Goal: Task Accomplishment & Management: Complete application form

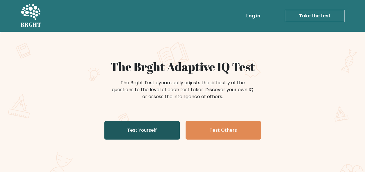
click at [142, 130] on link "Test Yourself" at bounding box center [141, 130] width 75 height 19
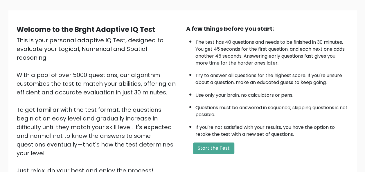
scroll to position [35, 0]
click at [217, 146] on button "Start the Test" at bounding box center [213, 149] width 41 height 12
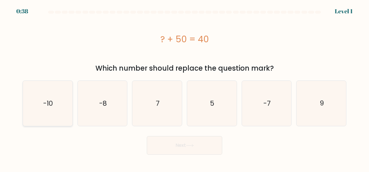
click at [54, 108] on icon "-10" at bounding box center [47, 103] width 45 height 45
click at [184, 88] on input "a. -10" at bounding box center [184, 86] width 0 height 1
radio input "true"
click at [191, 149] on button "Next" at bounding box center [184, 145] width 75 height 19
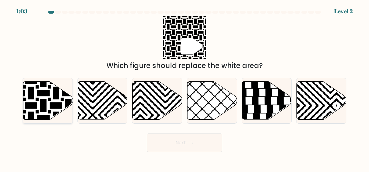
click at [40, 99] on icon at bounding box center [48, 101] width 50 height 38
click at [184, 88] on input "a." at bounding box center [184, 86] width 0 height 1
radio input "true"
click at [192, 146] on button "Next" at bounding box center [184, 143] width 75 height 19
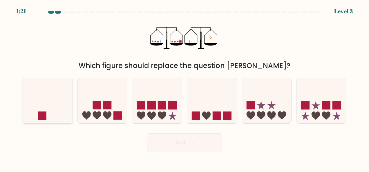
click at [60, 108] on icon at bounding box center [48, 100] width 50 height 41
click at [184, 88] on input "a." at bounding box center [184, 86] width 0 height 1
radio input "true"
click at [194, 146] on button "Next" at bounding box center [184, 143] width 75 height 19
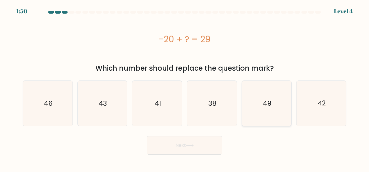
click at [272, 114] on icon "49" at bounding box center [266, 103] width 45 height 45
click at [185, 88] on input "e. 49" at bounding box center [184, 86] width 0 height 1
radio input "true"
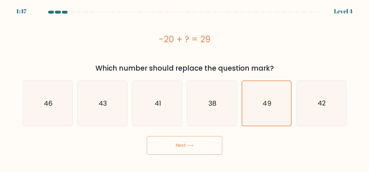
click at [183, 149] on button "Next" at bounding box center [184, 145] width 75 height 19
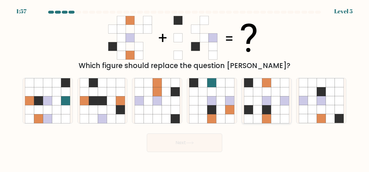
click at [279, 117] on icon at bounding box center [275, 118] width 9 height 9
click at [185, 88] on input "e." at bounding box center [184, 86] width 0 height 1
radio input "true"
click at [161, 144] on button "Next" at bounding box center [184, 143] width 75 height 19
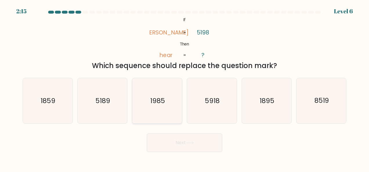
click at [166, 107] on icon "1985" at bounding box center [157, 100] width 45 height 45
click at [184, 88] on input "c. 1985" at bounding box center [184, 86] width 0 height 1
radio input "true"
click at [204, 105] on icon "5918" at bounding box center [211, 100] width 45 height 45
click at [185, 88] on input "d. 5918" at bounding box center [184, 86] width 0 height 1
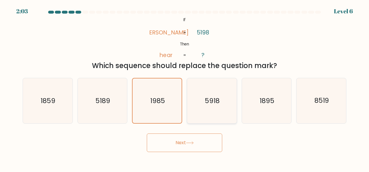
radio input "true"
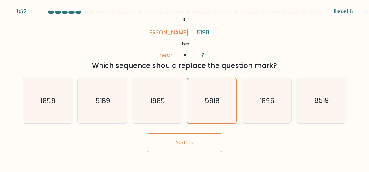
click at [182, 147] on button "Next" at bounding box center [184, 143] width 75 height 19
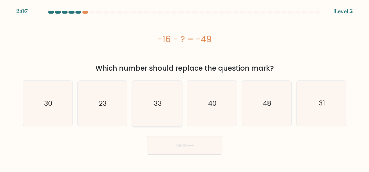
click at [166, 111] on icon "33" at bounding box center [157, 103] width 45 height 45
click at [184, 88] on input "c. 33" at bounding box center [184, 86] width 0 height 1
radio input "true"
click at [179, 146] on button "Next" at bounding box center [184, 145] width 75 height 19
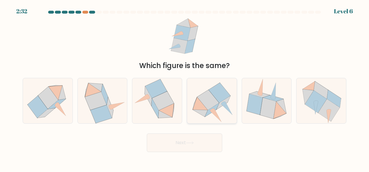
click at [211, 102] on icon at bounding box center [208, 100] width 22 height 20
click at [185, 88] on input "d." at bounding box center [184, 86] width 0 height 1
radio input "true"
click at [202, 144] on button "Next" at bounding box center [184, 143] width 75 height 19
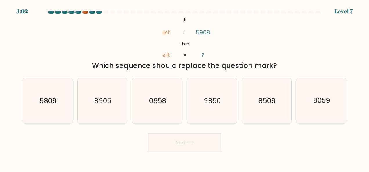
click at [82, 12] on div at bounding box center [85, 12] width 6 height 3
click at [155, 103] on text "0958" at bounding box center [157, 100] width 17 height 9
click at [184, 88] on input "c. 0958" at bounding box center [184, 86] width 0 height 1
radio input "true"
click at [177, 141] on button "Next" at bounding box center [184, 143] width 75 height 19
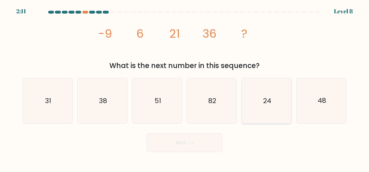
click at [279, 111] on icon "24" at bounding box center [266, 100] width 45 height 45
click at [185, 88] on input "e. 24" at bounding box center [184, 86] width 0 height 1
radio input "true"
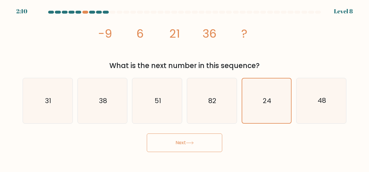
click at [169, 146] on button "Next" at bounding box center [184, 143] width 75 height 19
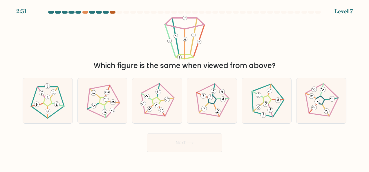
click at [112, 11] on div at bounding box center [113, 12] width 6 height 3
click at [96, 107] on 554 at bounding box center [94, 106] width 6 height 6
click at [184, 88] on input "b." at bounding box center [184, 86] width 0 height 1
radio input "true"
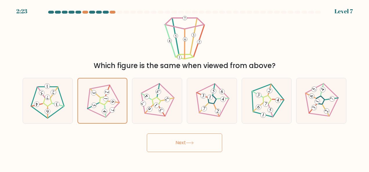
click at [180, 142] on button "Next" at bounding box center [184, 143] width 75 height 19
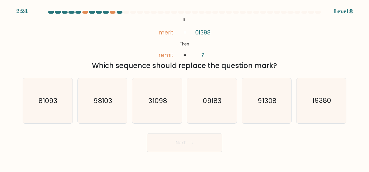
click at [209, 34] on tspan "01398" at bounding box center [203, 32] width 16 height 8
drag, startPoint x: 207, startPoint y: 30, endPoint x: 214, endPoint y: 32, distance: 7.3
click at [214, 32] on icon "@import url('https://fonts.googleapis.com/css?family=Abril+Fatface:400,100,100i…" at bounding box center [184, 38] width 71 height 44
drag, startPoint x: 214, startPoint y: 32, endPoint x: 207, endPoint y: 48, distance: 16.5
click at [207, 48] on icon "@import url('https://fonts.googleapis.com/css?family=Abril+Fatface:400,100,100i…" at bounding box center [184, 38] width 71 height 44
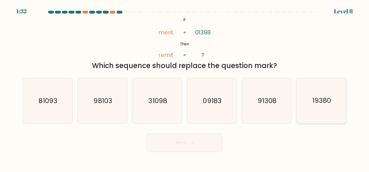
click at [318, 113] on icon "19380" at bounding box center [321, 100] width 45 height 45
click at [185, 88] on input "f. 19380" at bounding box center [184, 86] width 0 height 1
radio input "true"
click at [271, 106] on icon "91308" at bounding box center [266, 100] width 45 height 45
click at [185, 88] on input "e. 91308" at bounding box center [184, 86] width 0 height 1
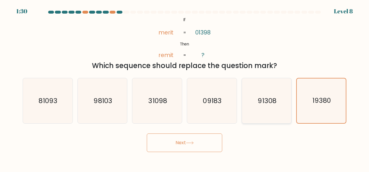
radio input "true"
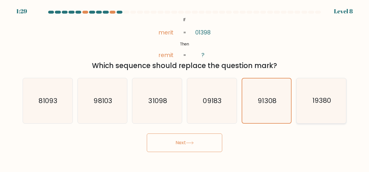
click at [336, 100] on icon "19380" at bounding box center [321, 100] width 45 height 45
click at [185, 88] on input "f. 19380" at bounding box center [184, 86] width 0 height 1
radio input "true"
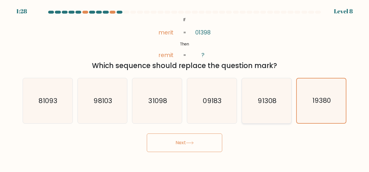
click at [279, 108] on icon "91308" at bounding box center [266, 100] width 45 height 45
click at [185, 88] on input "e. 91308" at bounding box center [184, 86] width 0 height 1
radio input "true"
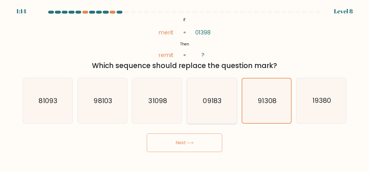
click at [222, 105] on icon "09183" at bounding box center [211, 100] width 45 height 45
click at [185, 88] on input "d. 09183" at bounding box center [184, 86] width 0 height 1
radio input "true"
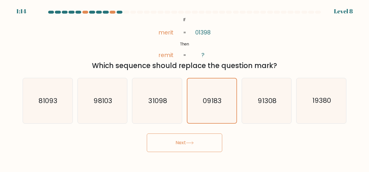
click at [204, 142] on button "Next" at bounding box center [184, 143] width 75 height 19
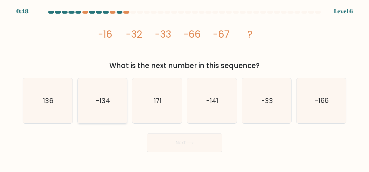
click at [107, 101] on text "-134" at bounding box center [103, 100] width 14 height 9
click at [184, 88] on input "b. -134" at bounding box center [184, 86] width 0 height 1
radio input "true"
click at [179, 144] on button "Next" at bounding box center [184, 143] width 75 height 19
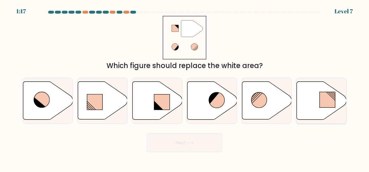
click at [311, 105] on icon at bounding box center [322, 101] width 50 height 38
click at [185, 88] on input "f." at bounding box center [184, 86] width 0 height 1
radio input "true"
click at [176, 144] on button "Next" at bounding box center [184, 143] width 75 height 19
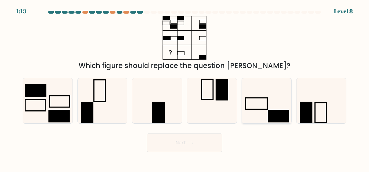
click at [260, 117] on icon at bounding box center [266, 100] width 45 height 45
click at [185, 88] on input "e." at bounding box center [184, 86] width 0 height 1
radio input "true"
click at [53, 104] on icon at bounding box center [47, 100] width 45 height 45
click at [184, 88] on input "a." at bounding box center [184, 86] width 0 height 1
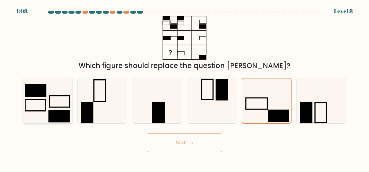
radio input "true"
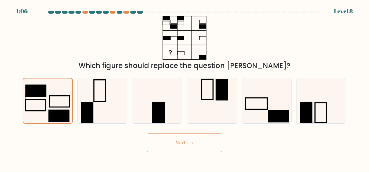
click at [191, 147] on button "Next" at bounding box center [184, 143] width 75 height 19
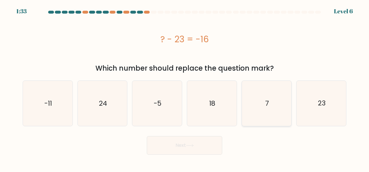
click at [261, 99] on icon "7" at bounding box center [266, 103] width 45 height 45
click at [185, 88] on input "e. 7" at bounding box center [184, 86] width 0 height 1
radio input "true"
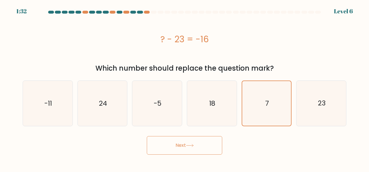
click at [181, 147] on button "Next" at bounding box center [184, 145] width 75 height 19
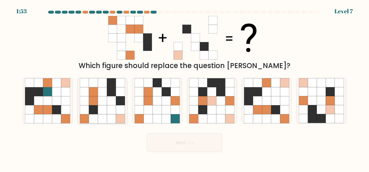
click at [112, 108] on icon at bounding box center [111, 109] width 9 height 9
click at [184, 88] on input "b." at bounding box center [184, 86] width 0 height 1
radio input "true"
click at [180, 141] on button "Next" at bounding box center [184, 143] width 75 height 19
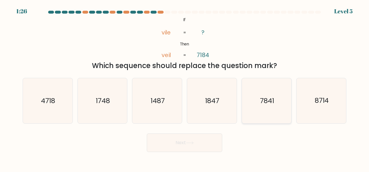
click at [277, 108] on icon "7841" at bounding box center [266, 100] width 45 height 45
click at [185, 88] on input "e. 7841" at bounding box center [184, 86] width 0 height 1
radio input "true"
click at [186, 146] on button "Next" at bounding box center [184, 143] width 75 height 19
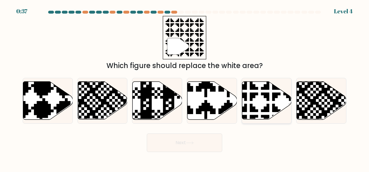
click at [257, 107] on icon at bounding box center [267, 101] width 50 height 38
click at [185, 88] on input "e." at bounding box center [184, 86] width 0 height 1
radio input "true"
click at [206, 143] on button "Next" at bounding box center [184, 143] width 75 height 19
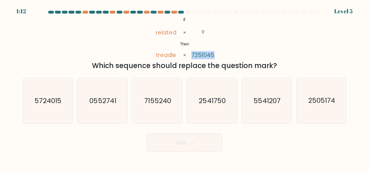
drag, startPoint x: 192, startPoint y: 54, endPoint x: 216, endPoint y: 57, distance: 24.3
click at [216, 57] on icon "@import url('https://fonts.googleapis.com/css?family=Abril+Fatface:400,100,100i…" at bounding box center [184, 38] width 71 height 44
drag, startPoint x: 216, startPoint y: 57, endPoint x: 269, endPoint y: 52, distance: 53.1
click at [269, 52] on div "@import url('https://fonts.googleapis.com/css?family=Abril+Fatface:400,100,100i…" at bounding box center [184, 43] width 331 height 55
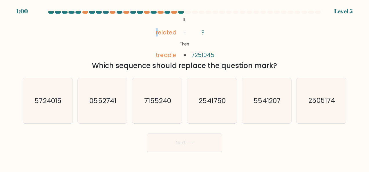
click at [155, 33] on icon "@import url('https://fonts.googleapis.com/css?family=Abril+Fatface:400,100,100i…" at bounding box center [184, 38] width 71 height 44
drag, startPoint x: 155, startPoint y: 33, endPoint x: 194, endPoint y: 55, distance: 45.1
click at [194, 55] on icon "@import url('https://fonts.googleapis.com/css?family=Abril+Fatface:400,100,100i…" at bounding box center [184, 38] width 71 height 44
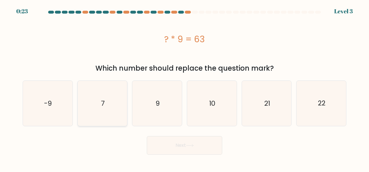
click at [107, 102] on icon "7" at bounding box center [102, 103] width 45 height 45
click at [184, 88] on input "b. 7" at bounding box center [184, 86] width 0 height 1
radio input "true"
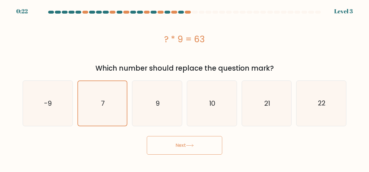
click at [177, 144] on button "Next" at bounding box center [184, 145] width 75 height 19
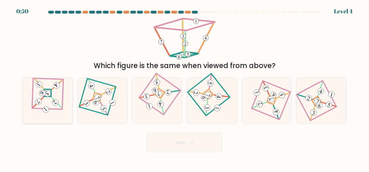
click at [53, 102] on icon at bounding box center [55, 102] width 4 height 4
click at [184, 88] on input "a." at bounding box center [184, 86] width 0 height 1
radio input "true"
click at [188, 140] on button "Next" at bounding box center [184, 143] width 75 height 19
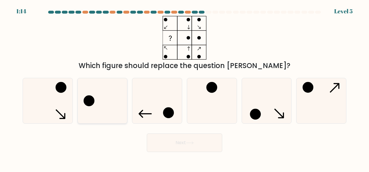
click at [116, 116] on icon at bounding box center [102, 100] width 45 height 45
click at [184, 88] on input "b." at bounding box center [184, 86] width 0 height 1
radio input "true"
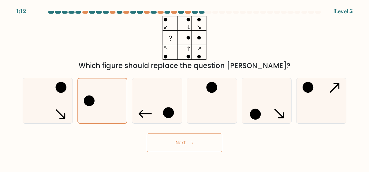
click at [187, 144] on button "Next" at bounding box center [184, 143] width 75 height 19
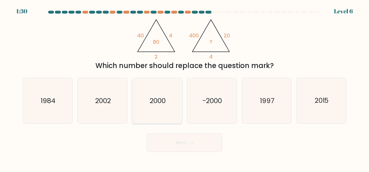
click at [162, 116] on icon "2000" at bounding box center [157, 100] width 45 height 45
click at [184, 88] on input "c. 2000" at bounding box center [184, 86] width 0 height 1
radio input "true"
click at [197, 153] on body "1:07 Level 6" at bounding box center [184, 86] width 369 height 172
click at [197, 150] on button "Next" at bounding box center [184, 143] width 75 height 19
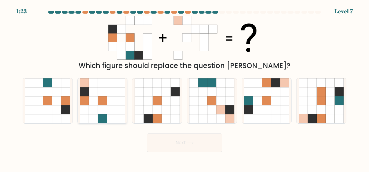
click at [112, 108] on icon at bounding box center [111, 109] width 9 height 9
click at [184, 88] on input "b." at bounding box center [184, 86] width 0 height 1
radio input "true"
click at [206, 146] on button "Next" at bounding box center [184, 143] width 75 height 19
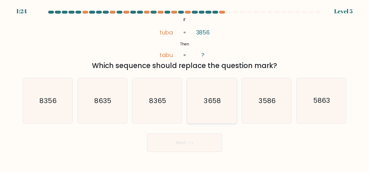
click at [205, 112] on icon "3658" at bounding box center [211, 100] width 45 height 45
click at [185, 88] on input "d. 3658" at bounding box center [184, 86] width 0 height 1
radio input "true"
click at [203, 146] on button "Next" at bounding box center [184, 143] width 75 height 19
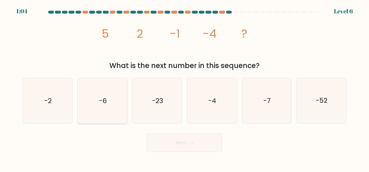
click at [103, 113] on icon "-6" at bounding box center [102, 100] width 45 height 45
click at [184, 88] on input "b. -6" at bounding box center [184, 86] width 0 height 1
radio input "true"
click at [182, 143] on button "Next" at bounding box center [184, 143] width 75 height 19
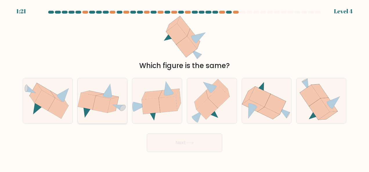
click at [109, 115] on icon at bounding box center [103, 101] width 50 height 36
click at [184, 88] on input "b." at bounding box center [184, 86] width 0 height 1
radio input "true"
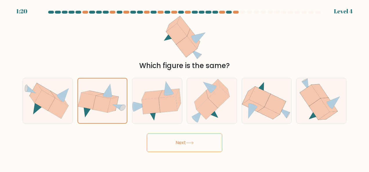
click at [200, 145] on button "Next" at bounding box center [184, 143] width 75 height 19
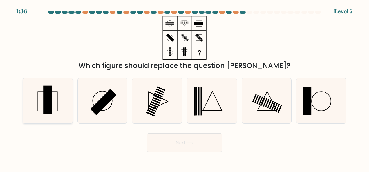
click at [54, 103] on icon at bounding box center [47, 100] width 45 height 45
click at [184, 88] on input "a." at bounding box center [184, 86] width 0 height 1
radio input "true"
click at [196, 147] on button "Next" at bounding box center [184, 143] width 75 height 19
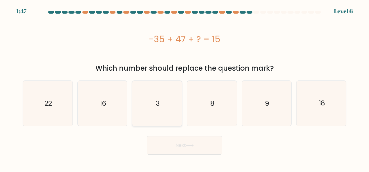
click at [159, 119] on icon "3" at bounding box center [157, 103] width 45 height 45
click at [184, 88] on input "c. 3" at bounding box center [184, 86] width 0 height 1
radio input "true"
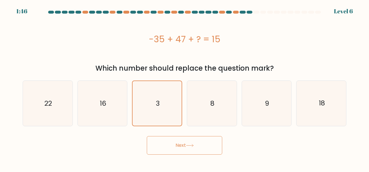
click at [186, 144] on button "Next" at bounding box center [184, 145] width 75 height 19
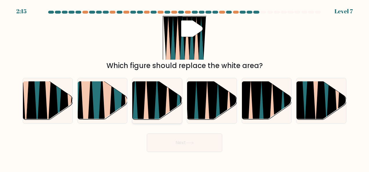
click at [159, 109] on icon at bounding box center [162, 122] width 11 height 99
click at [184, 88] on input "c." at bounding box center [184, 86] width 0 height 1
radio input "true"
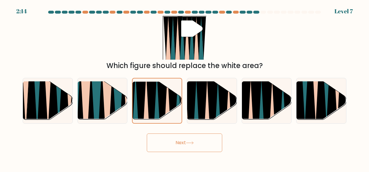
click at [174, 138] on button "Next" at bounding box center [184, 143] width 75 height 19
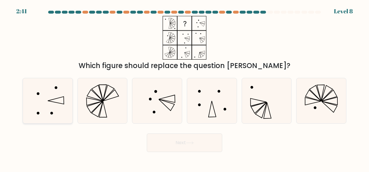
click at [56, 105] on icon at bounding box center [47, 100] width 45 height 45
click at [184, 88] on input "a." at bounding box center [184, 86] width 0 height 1
radio input "true"
click at [205, 139] on button "Next" at bounding box center [184, 143] width 75 height 19
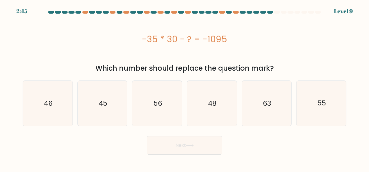
drag, startPoint x: 117, startPoint y: 111, endPoint x: 161, endPoint y: 137, distance: 51.6
click at [117, 111] on icon "45" at bounding box center [102, 103] width 45 height 45
click at [184, 88] on input "b. 45" at bounding box center [184, 86] width 0 height 1
radio input "true"
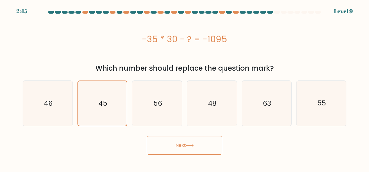
click at [174, 142] on button "Next" at bounding box center [184, 145] width 75 height 19
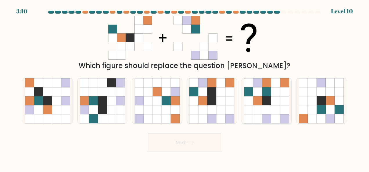
click at [269, 90] on icon at bounding box center [266, 91] width 9 height 9
click at [185, 88] on input "e." at bounding box center [184, 86] width 0 height 1
radio input "true"
click at [198, 144] on button "Next" at bounding box center [184, 143] width 75 height 19
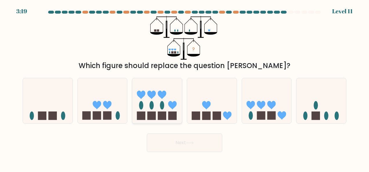
click at [149, 103] on icon at bounding box center [157, 100] width 50 height 41
click at [184, 88] on input "c." at bounding box center [184, 86] width 0 height 1
radio input "true"
click at [186, 146] on button "Next" at bounding box center [184, 143] width 75 height 19
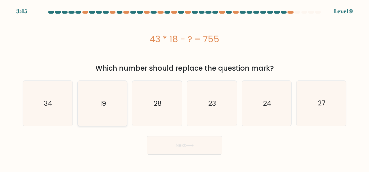
drag, startPoint x: 114, startPoint y: 110, endPoint x: 123, endPoint y: 114, distance: 10.1
click at [114, 110] on icon "19" at bounding box center [102, 103] width 45 height 45
click at [184, 88] on input "b. 19" at bounding box center [184, 86] width 0 height 1
radio input "true"
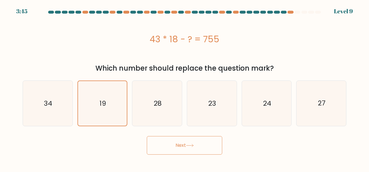
click at [158, 140] on button "Next" at bounding box center [184, 145] width 75 height 19
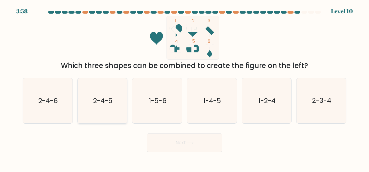
click at [105, 109] on icon "2-4-5" at bounding box center [102, 100] width 45 height 45
click at [184, 88] on input "b. 2-4-5" at bounding box center [184, 86] width 0 height 1
radio input "true"
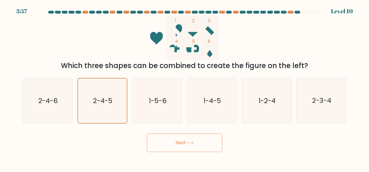
click at [204, 145] on button "Next" at bounding box center [184, 143] width 75 height 19
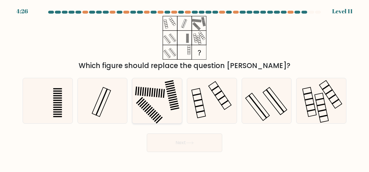
click at [148, 109] on icon at bounding box center [157, 100] width 45 height 45
click at [184, 88] on input "c." at bounding box center [184, 86] width 0 height 1
radio input "true"
click at [196, 153] on body "4:25 Level 11" at bounding box center [184, 86] width 369 height 172
click at [197, 150] on button "Next" at bounding box center [184, 143] width 75 height 19
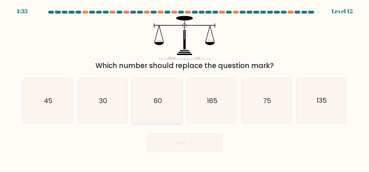
click at [164, 97] on icon "60" at bounding box center [157, 100] width 45 height 45
click at [184, 88] on input "c. 60" at bounding box center [184, 86] width 0 height 1
radio input "true"
click at [180, 144] on button "Next" at bounding box center [184, 143] width 75 height 19
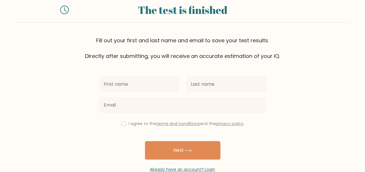
scroll to position [31, 0]
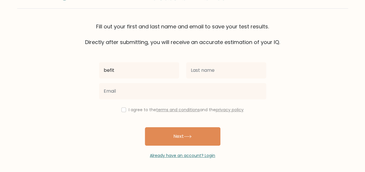
type input "befit"
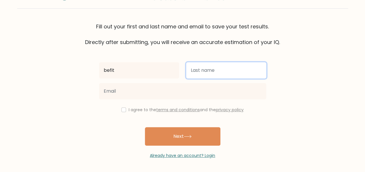
click at [245, 70] on input "text" at bounding box center [226, 70] width 80 height 16
type input "C"
click at [245, 70] on input "text" at bounding box center [226, 70] width 80 height 16
type input "O"
type input "d"
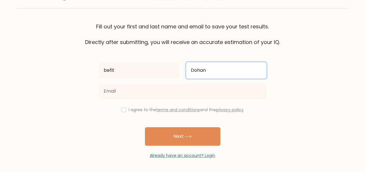
type input "Dohan"
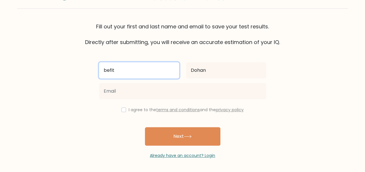
drag, startPoint x: 117, startPoint y: 70, endPoint x: 73, endPoint y: 71, distance: 43.8
click at [73, 71] on form "The test is finished Fill out your first and last name and email to save your t…" at bounding box center [182, 71] width 365 height 176
type input "Kutcu"
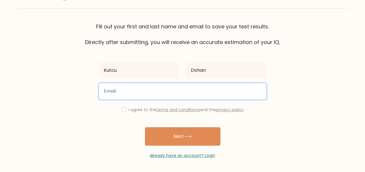
click at [128, 89] on input "email" at bounding box center [182, 91] width 167 height 16
type input "nahyan.iqbal@datavault.com.pk"
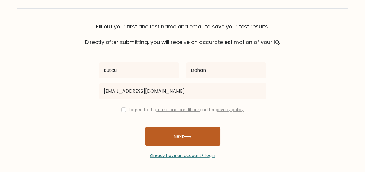
click at [191, 135] on icon at bounding box center [188, 136] width 8 height 3
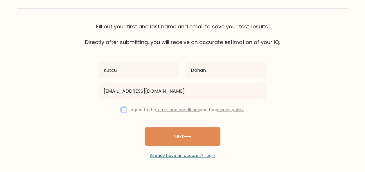
click at [123, 111] on input "checkbox" at bounding box center [123, 110] width 5 height 5
checkbox input "true"
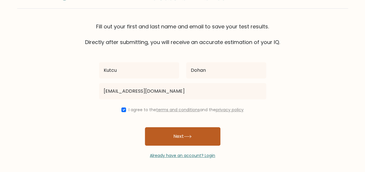
click at [172, 136] on button "Next" at bounding box center [182, 136] width 75 height 19
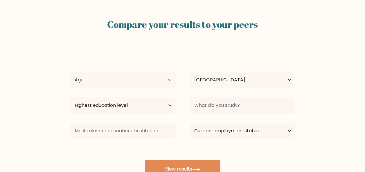
select select "PK"
click at [168, 84] on select "Age Under [DEMOGRAPHIC_DATA] [DEMOGRAPHIC_DATA] [DEMOGRAPHIC_DATA] [DEMOGRAPHIC…" at bounding box center [123, 80] width 106 height 16
click at [70, 72] on select "Age Under [DEMOGRAPHIC_DATA] [DEMOGRAPHIC_DATA] [DEMOGRAPHIC_DATA] [DEMOGRAPHIC…" at bounding box center [123, 80] width 106 height 16
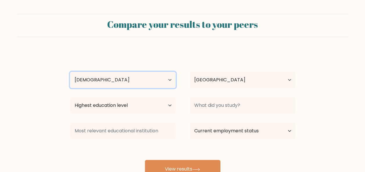
click at [157, 80] on select "Age Under [DEMOGRAPHIC_DATA] [DEMOGRAPHIC_DATA] [DEMOGRAPHIC_DATA] [DEMOGRAPHIC…" at bounding box center [123, 80] width 106 height 16
select select "25_34"
click at [70, 72] on select "Age Under [DEMOGRAPHIC_DATA] [DEMOGRAPHIC_DATA] [DEMOGRAPHIC_DATA] [DEMOGRAPHIC…" at bounding box center [123, 80] width 106 height 16
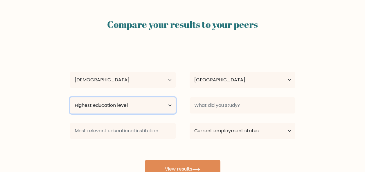
click at [166, 110] on select "Highest education level No schooling Primary Lower Secondary Upper Secondary Oc…" at bounding box center [123, 105] width 106 height 16
select select "bachelors_degree"
click at [70, 97] on select "Highest education level No schooling Primary Lower Secondary Upper Secondary Oc…" at bounding box center [123, 105] width 106 height 16
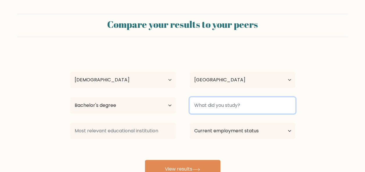
click at [255, 112] on input at bounding box center [242, 105] width 106 height 16
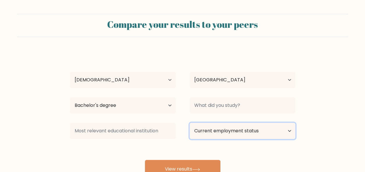
click at [242, 127] on select "Current employment status Employed Student Retired Other / prefer not to answer" at bounding box center [242, 131] width 106 height 16
select select "employed"
click at [189, 123] on select "Current employment status Employed Student Retired Other / prefer not to answer" at bounding box center [242, 131] width 106 height 16
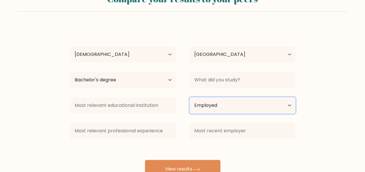
scroll to position [48, 0]
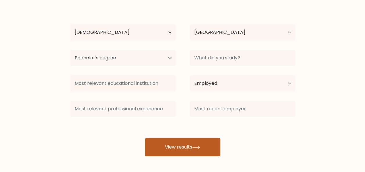
click at [177, 149] on button "View results" at bounding box center [182, 147] width 75 height 19
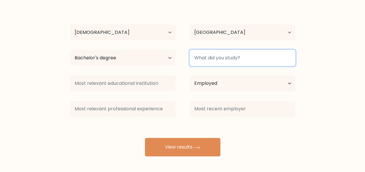
click at [259, 60] on input at bounding box center [242, 58] width 106 height 16
click at [225, 59] on input at bounding box center [242, 58] width 106 height 16
type input "Karachi"
click at [145, 138] on button "View results" at bounding box center [182, 147] width 75 height 19
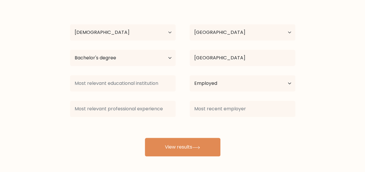
click at [143, 92] on div at bounding box center [122, 83] width 119 height 21
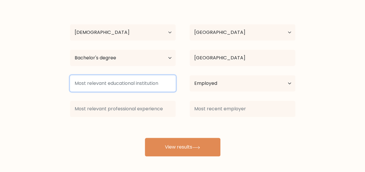
click at [150, 83] on input at bounding box center [123, 83] width 106 height 16
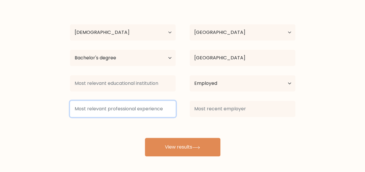
click at [119, 108] on input at bounding box center [123, 109] width 106 height 16
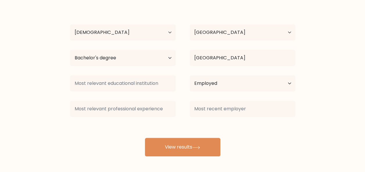
click at [124, 74] on div at bounding box center [122, 83] width 119 height 21
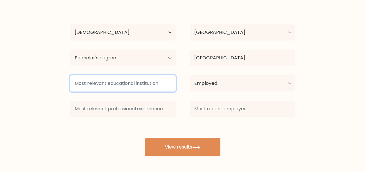
click at [125, 87] on input at bounding box center [123, 83] width 106 height 16
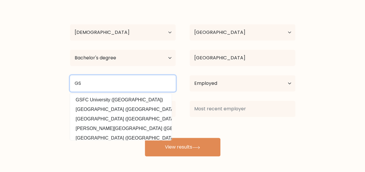
type input "G"
type input "B"
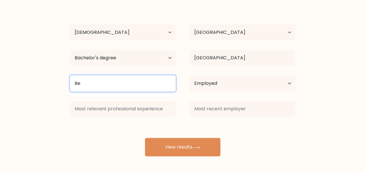
type input "B"
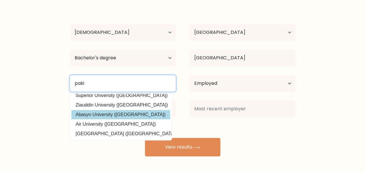
scroll to position [57, 0]
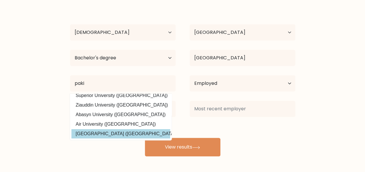
click at [110, 130] on option "Bahria University (Pakistan)" at bounding box center [120, 133] width 99 height 9
type input "[GEOGRAPHIC_DATA]"
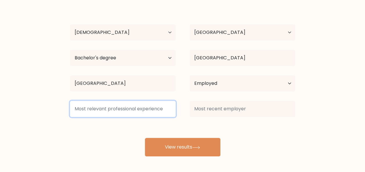
click at [136, 110] on input at bounding box center [123, 109] width 106 height 16
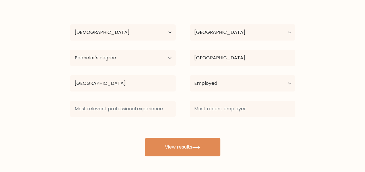
click at [170, 132] on div "Kutcu Dohan Age Under 18 years old 18-24 years old 25-34 years old 35-44 years …" at bounding box center [182, 79] width 232 height 153
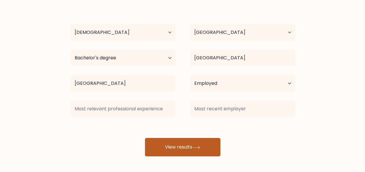
click at [195, 142] on button "View results" at bounding box center [182, 147] width 75 height 19
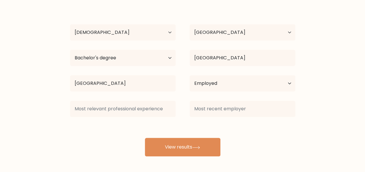
click at [126, 121] on div "Kutcu Dohan Age Under 18 years old 18-24 years old 25-34 years old 35-44 years …" at bounding box center [182, 79] width 232 height 153
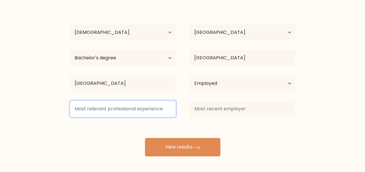
click at [122, 107] on input at bounding box center [123, 109] width 106 height 16
type input "i"
type input "s"
type input "i"
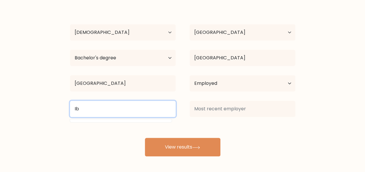
type input "I"
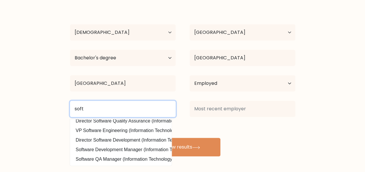
drag, startPoint x: 114, startPoint y: 105, endPoint x: 65, endPoint y: 112, distance: 50.1
click at [65, 112] on div "soft Software Test Engineer (Information Technology) Application Manager (Infor…" at bounding box center [122, 109] width 119 height 21
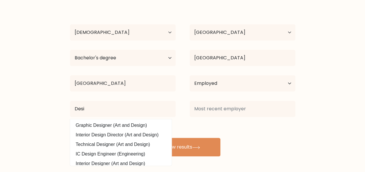
click at [113, 121] on datalist "Graphic Designer (Art and Design) Interior Design Director (Art and Design) Tec…" at bounding box center [120, 142] width 101 height 46
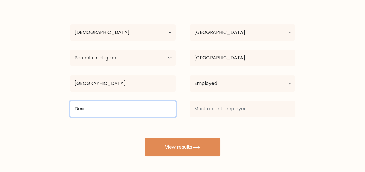
click at [102, 106] on input "Desi" at bounding box center [123, 109] width 106 height 16
click at [106, 114] on input "Desi" at bounding box center [123, 109] width 106 height 16
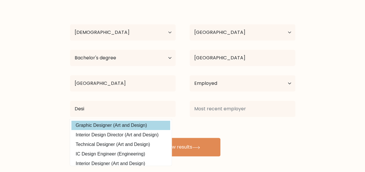
click at [114, 124] on option "Graphic Designer (Art and Design)" at bounding box center [120, 125] width 99 height 9
type input "Graphic Designer"
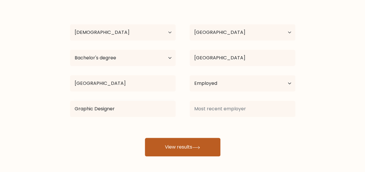
click at [163, 143] on button "View results" at bounding box center [182, 147] width 75 height 19
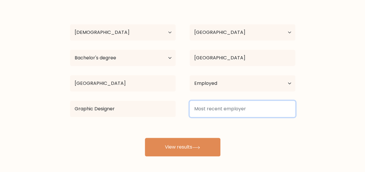
click at [208, 111] on input at bounding box center [242, 109] width 106 height 16
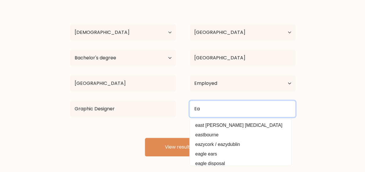
type input "E"
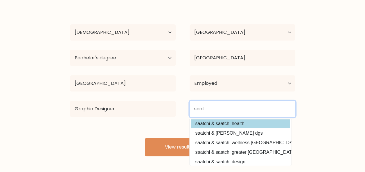
scroll to position [29, 0]
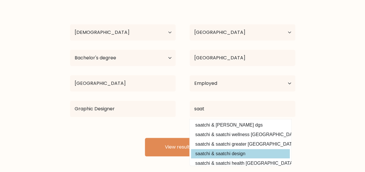
click at [224, 154] on option "saatchi & saatchi design" at bounding box center [240, 153] width 99 height 9
type input "saatchi & saatchi design"
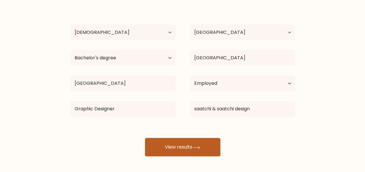
click at [198, 147] on icon at bounding box center [196, 147] width 8 height 3
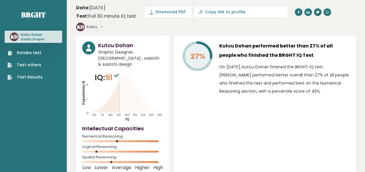
drag, startPoint x: 106, startPoint y: 134, endPoint x: 122, endPoint y: 135, distance: 16.3
click at [122, 146] on div "Logical Reasoning" at bounding box center [122, 150] width 81 height 9
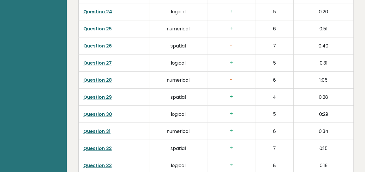
scroll to position [1392, 0]
